Goal: Information Seeking & Learning: Compare options

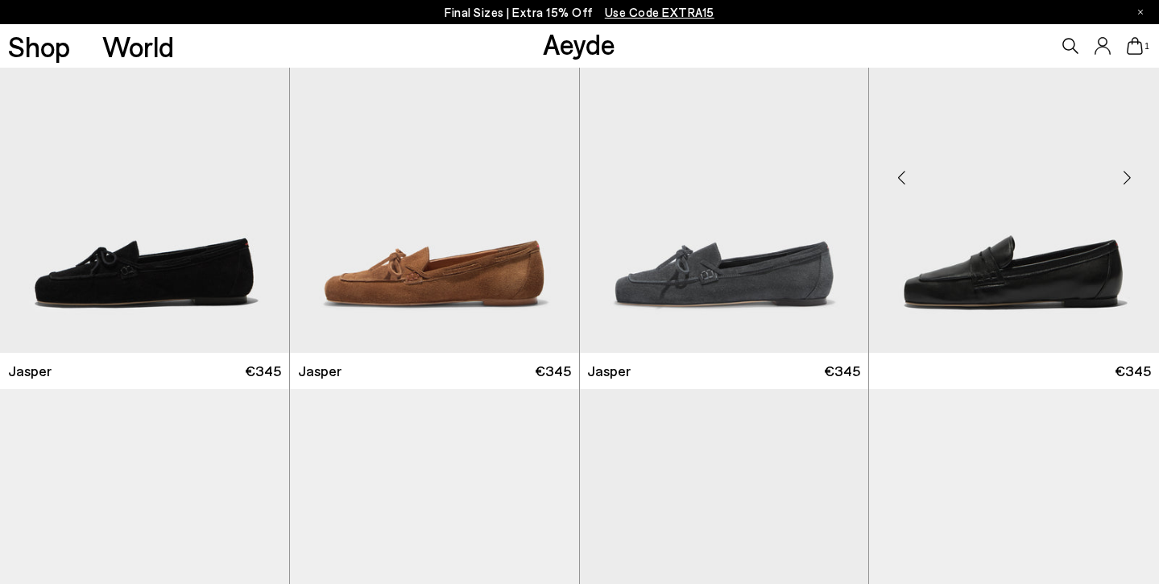
scroll to position [744, 0]
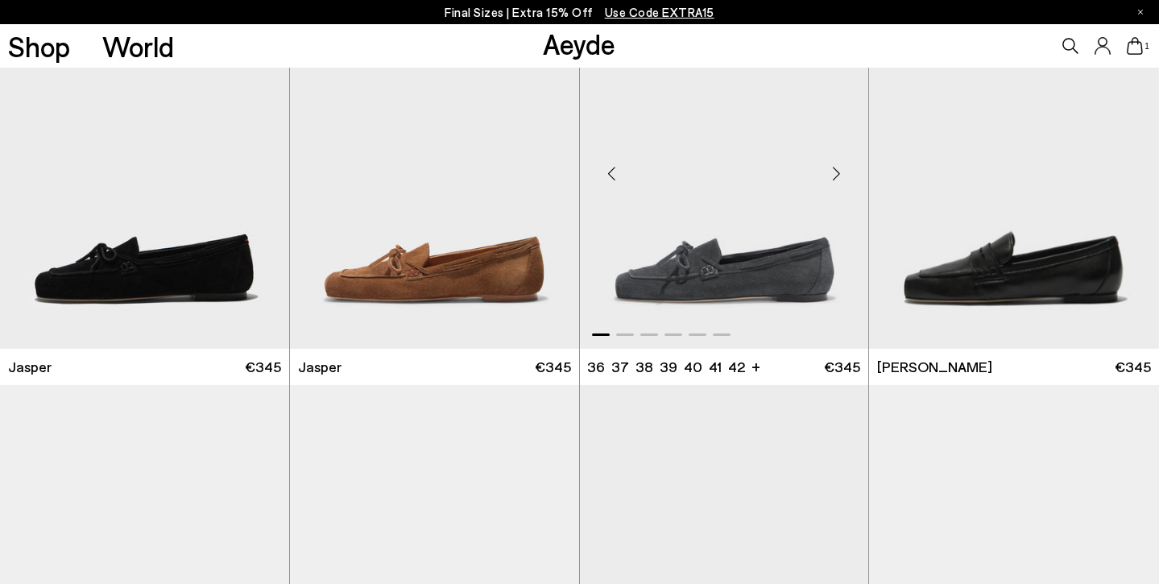
click at [804, 276] on img "1 / 6" at bounding box center [724, 167] width 289 height 363
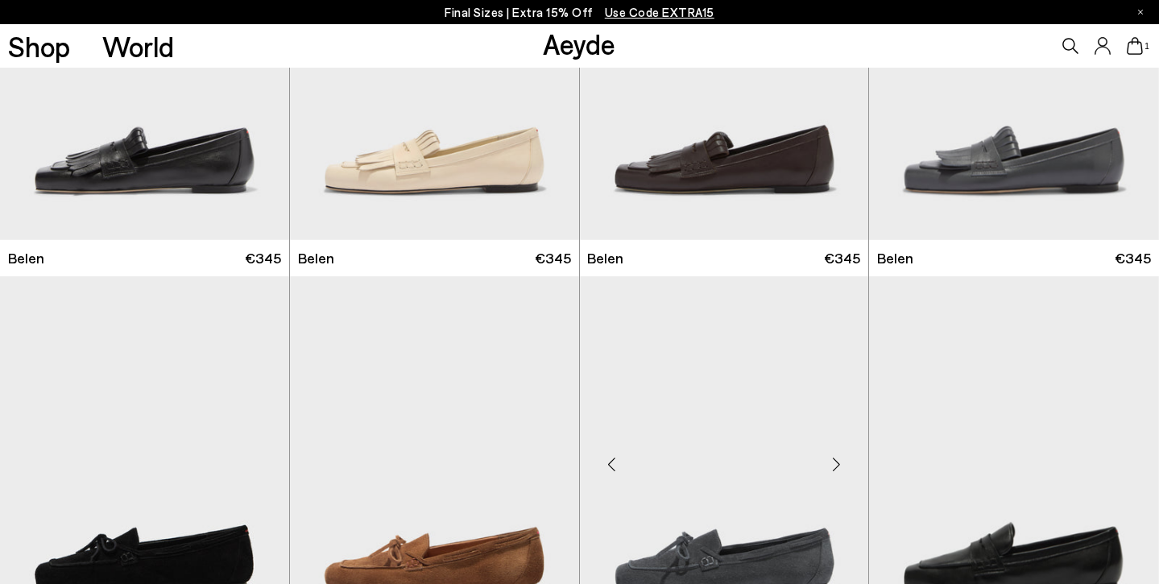
scroll to position [453, 0]
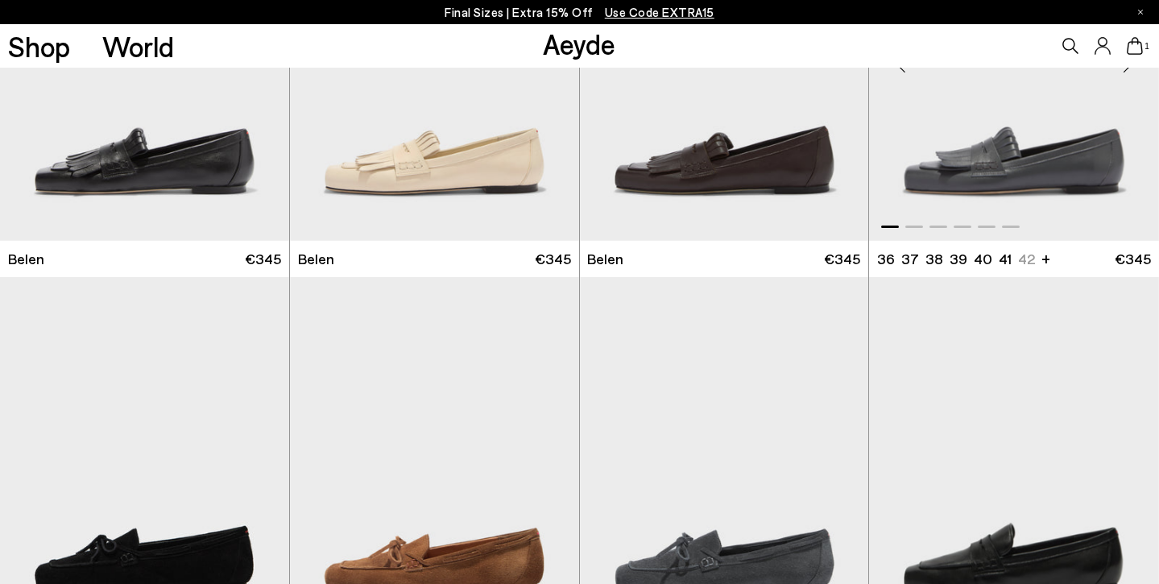
click at [987, 162] on img "1 / 6" at bounding box center [1014, 59] width 290 height 363
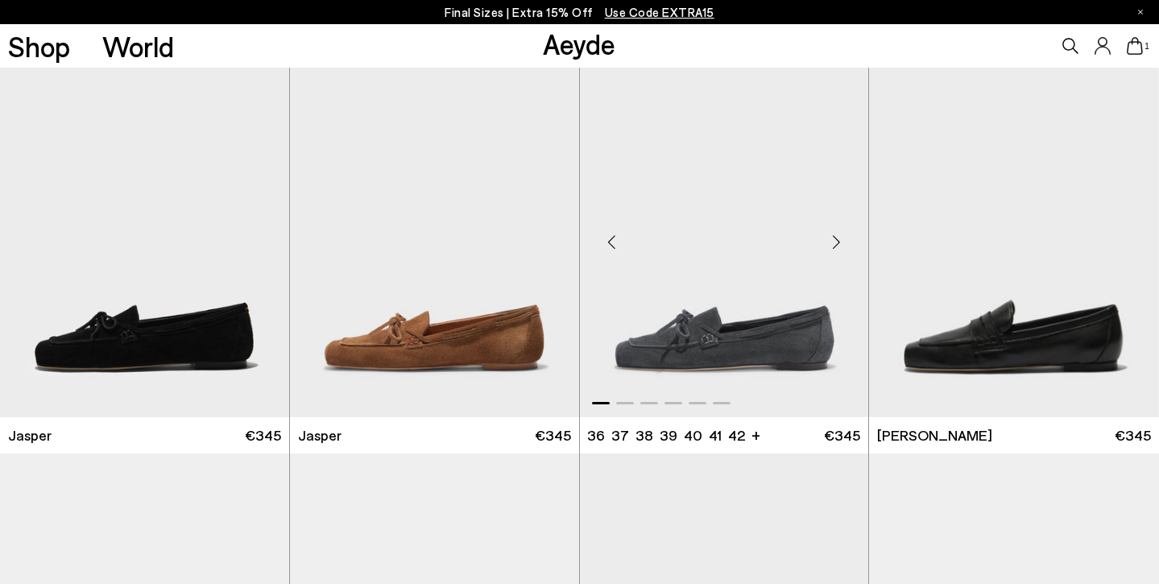
scroll to position [694, 0]
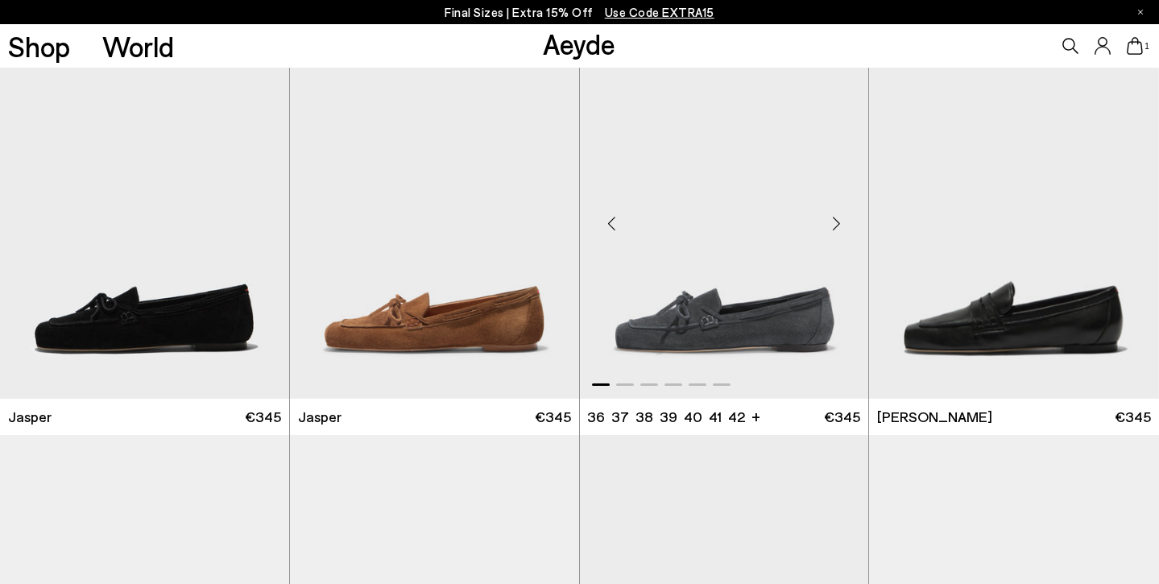
click at [798, 333] on img "1 / 6" at bounding box center [724, 216] width 289 height 363
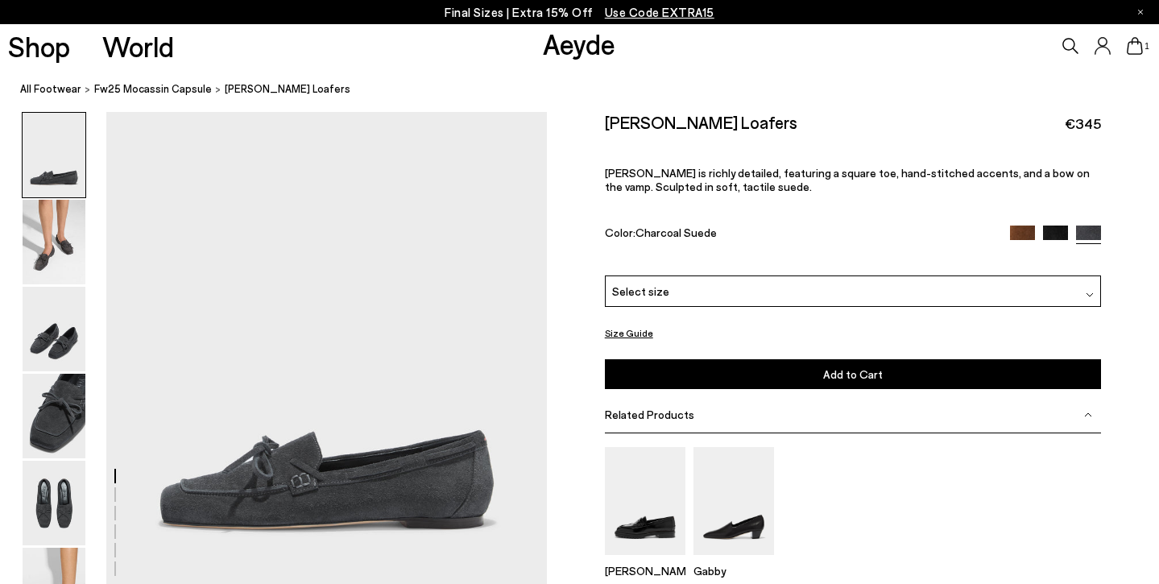
scroll to position [84, 0]
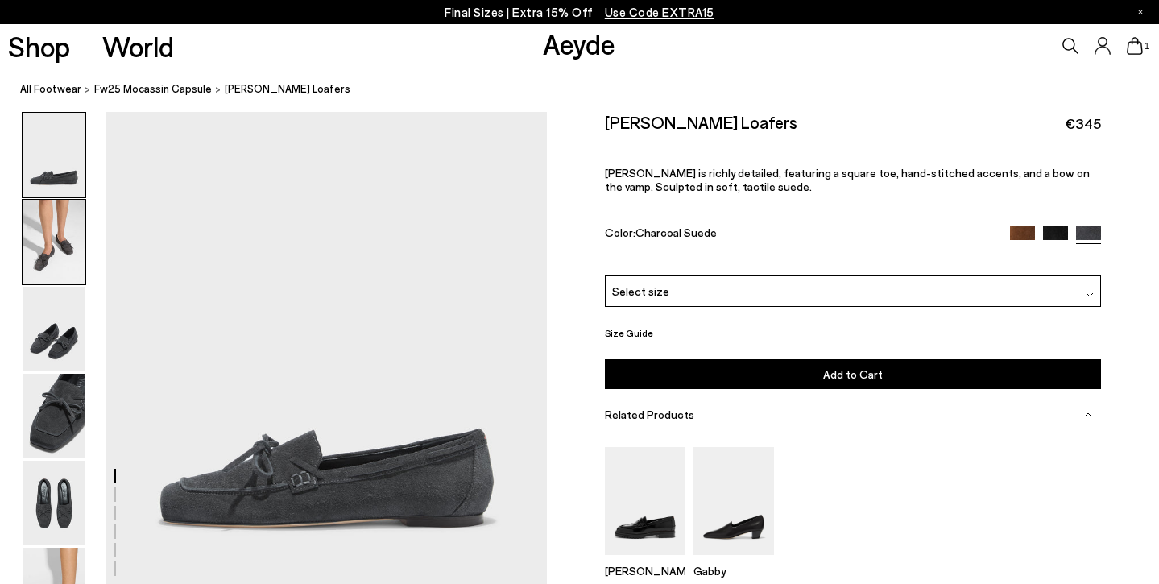
click at [58, 276] on img at bounding box center [54, 242] width 63 height 85
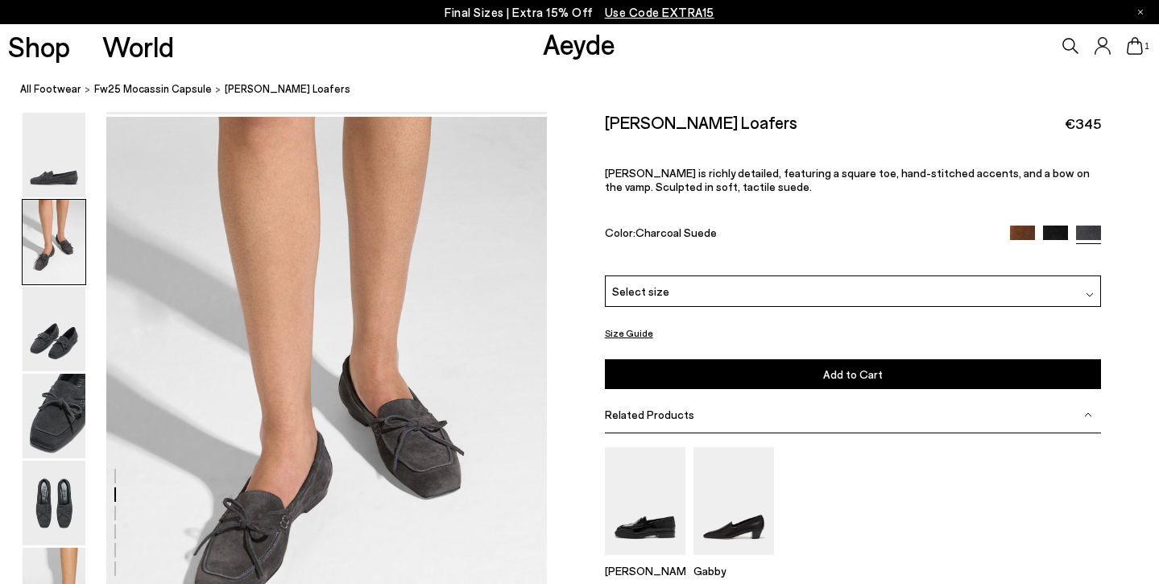
scroll to position [590, 0]
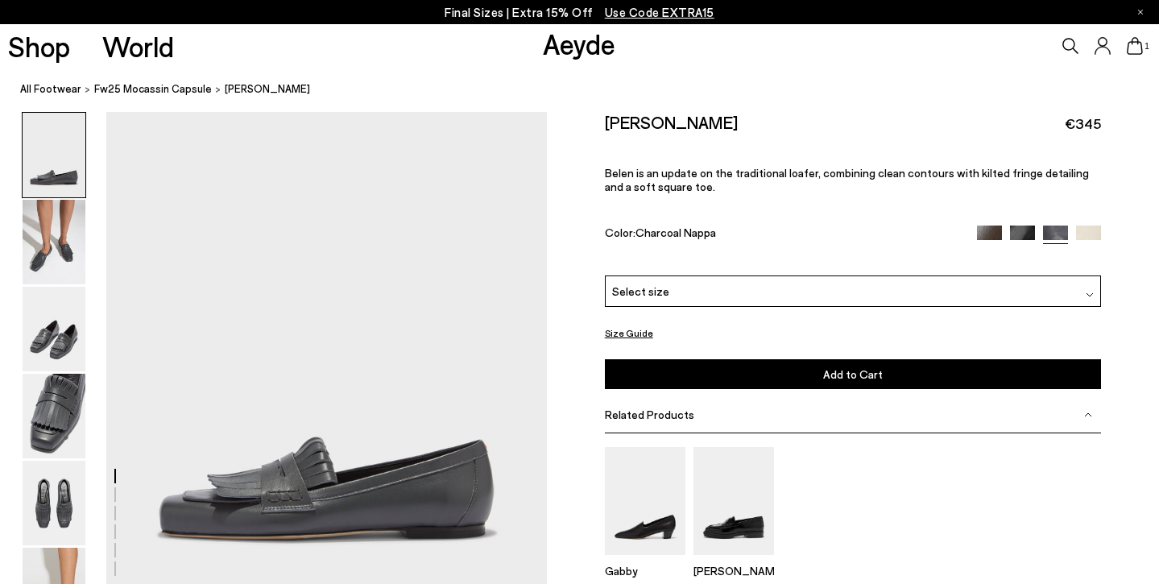
scroll to position [76, 0]
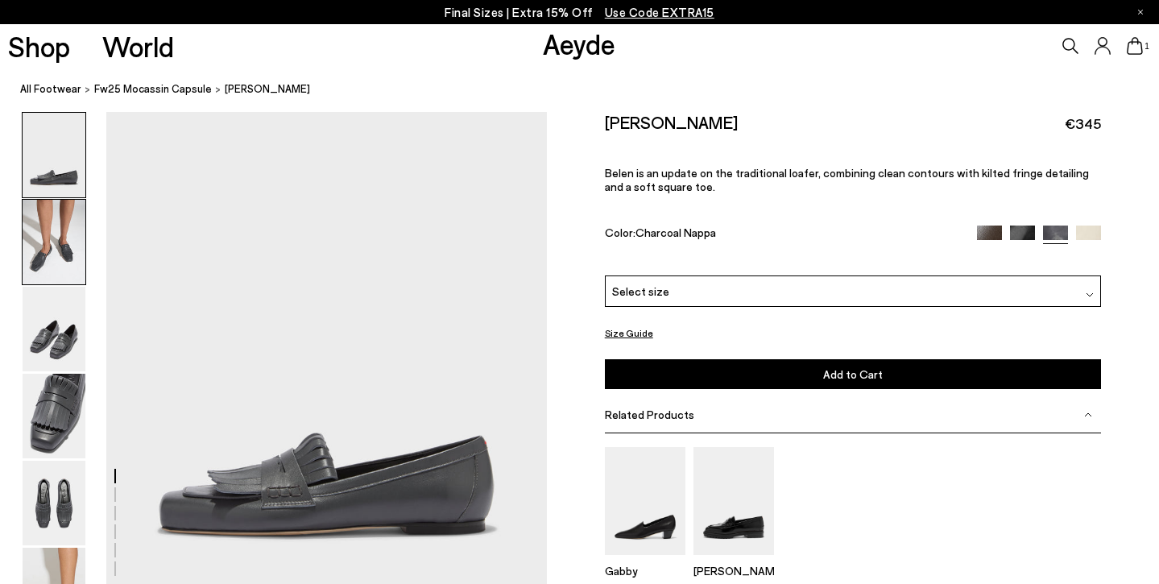
click at [56, 271] on img at bounding box center [54, 242] width 63 height 85
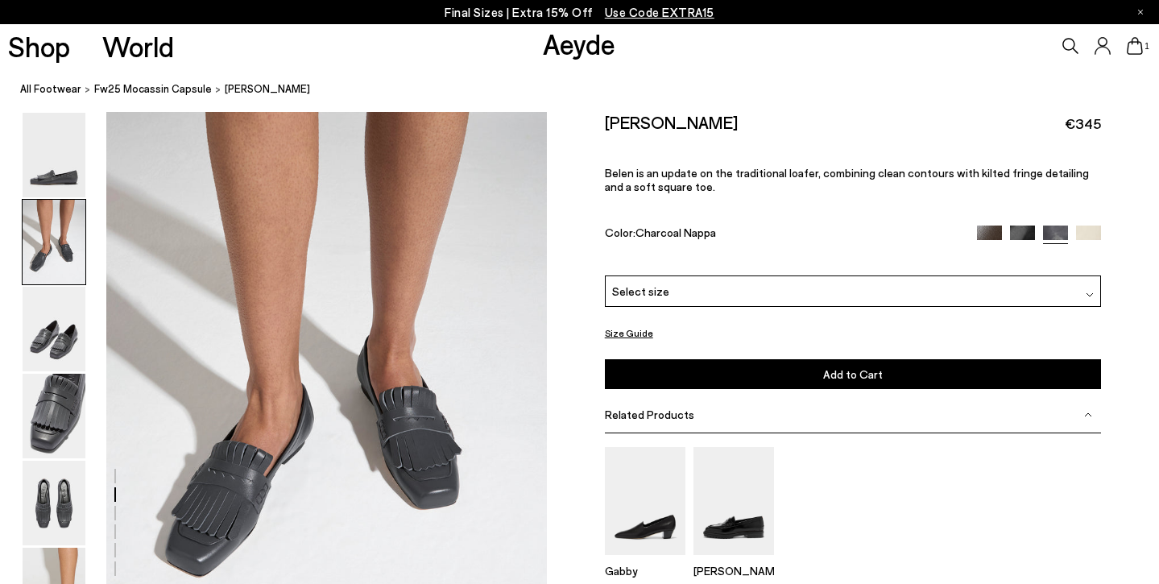
scroll to position [625, 0]
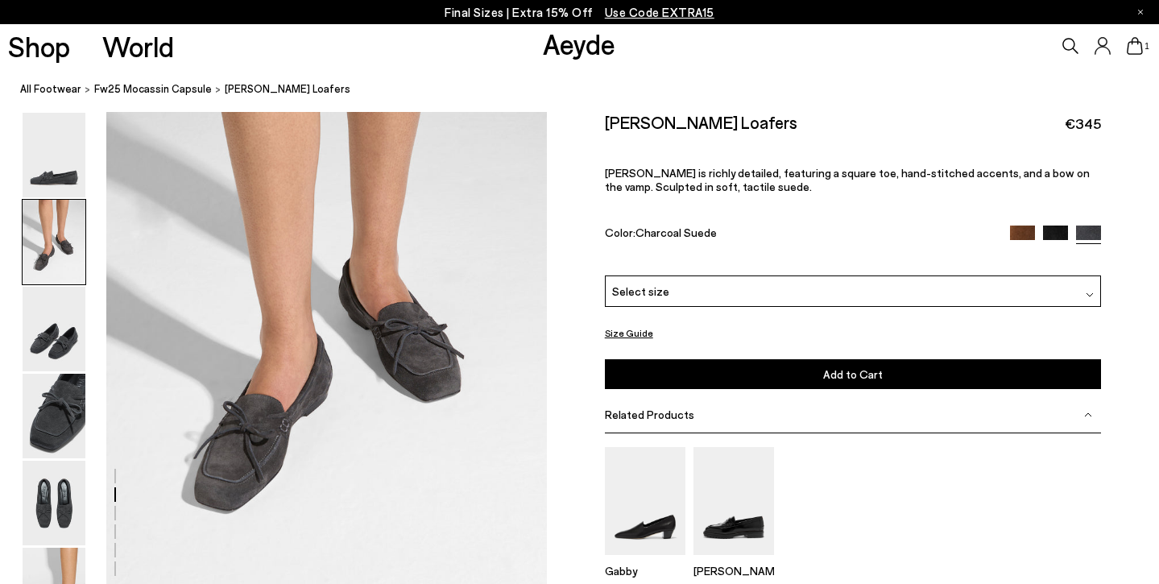
scroll to position [683, 0]
